Goal: Task Accomplishment & Management: Manage account settings

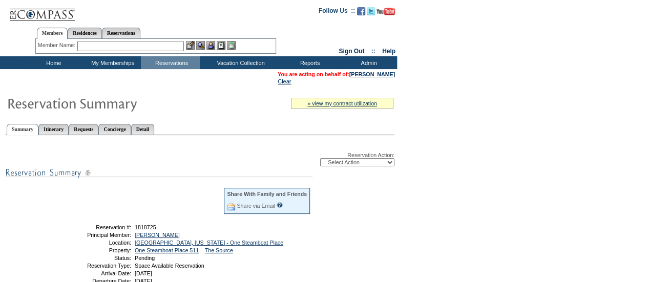
scroll to position [71, 0]
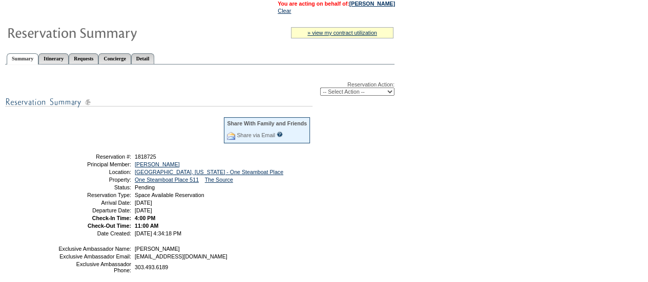
click at [382, 93] on select "-- Select Action -- Modify Reservation Dates Modify Reservation Cost Modify Occ…" at bounding box center [357, 92] width 74 height 8
select select "CancelRes"
click at [320, 89] on select "-- Select Action -- Modify Reservation Dates Modify Reservation Cost Modify Occ…" at bounding box center [357, 92] width 74 height 8
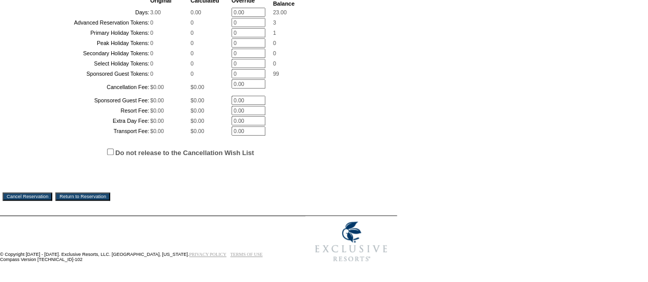
scroll to position [319, 0]
click at [163, 151] on label "Do not release to the Cancellation Wish List" at bounding box center [184, 153] width 139 height 8
click at [114, 151] on input "Do not release to the Cancellation Wish List" at bounding box center [110, 152] width 7 height 7
checkbox input "true"
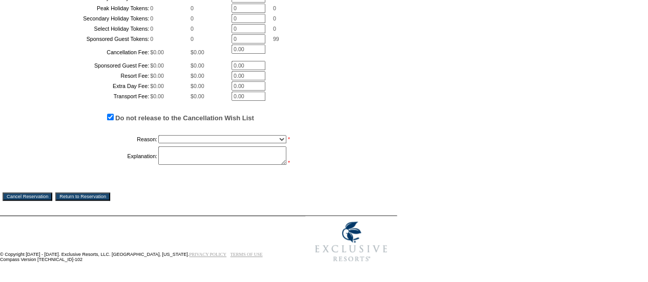
click at [48, 101] on td "Transport Fee:" at bounding box center [89, 96] width 120 height 9
drag, startPoint x: 28, startPoint y: 228, endPoint x: 369, endPoint y: 57, distance: 381.6
click at [28, 201] on input "Cancel Reservation" at bounding box center [28, 197] width 50 height 8
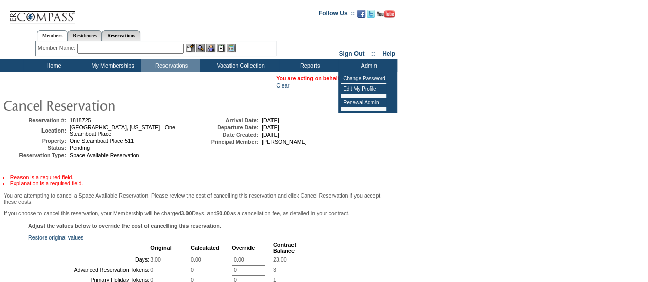
scroll to position [333, 0]
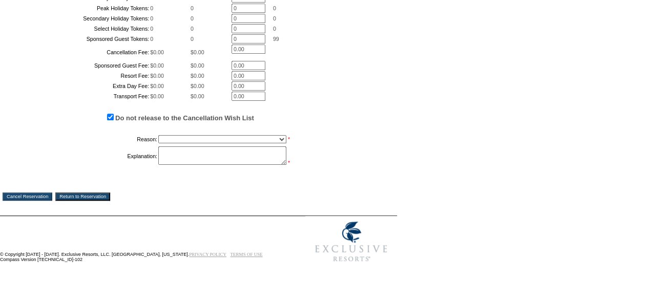
click at [196, 143] on select "Creating Continuous Stay Days Booked After Cancellation Experiential / Hotel / …" at bounding box center [222, 139] width 128 height 8
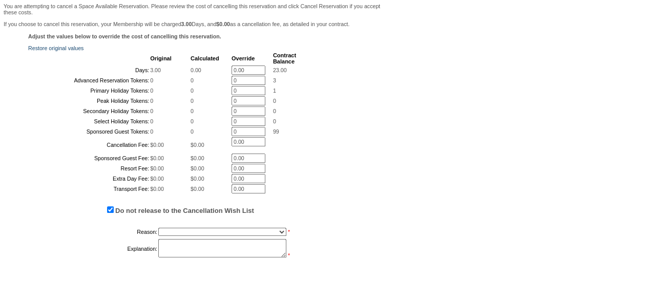
scroll to position [410, 0]
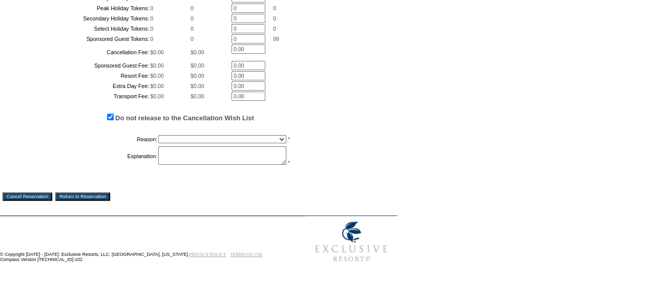
click at [192, 136] on select "Creating Continuous Stay Days Booked After Cancellation Experiential / Hotel / …" at bounding box center [222, 139] width 128 height 8
select select "1026"
click at [158, 135] on select "Creating Continuous Stay Days Booked After Cancellation Experiential / Hotel / …" at bounding box center [222, 139] width 128 height 8
click at [200, 156] on textarea at bounding box center [222, 155] width 128 height 18
type textarea "member needs to cancel. jd"
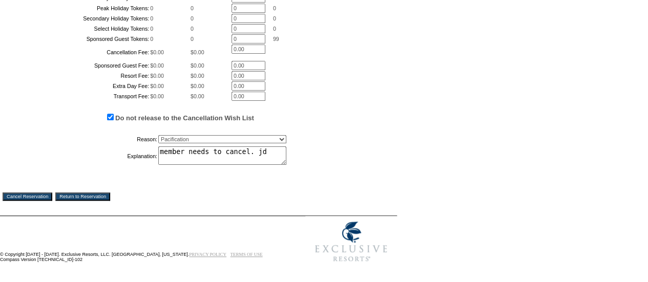
click at [27, 197] on input "Cancel Reservation" at bounding box center [28, 197] width 50 height 8
